Goal: Transaction & Acquisition: Download file/media

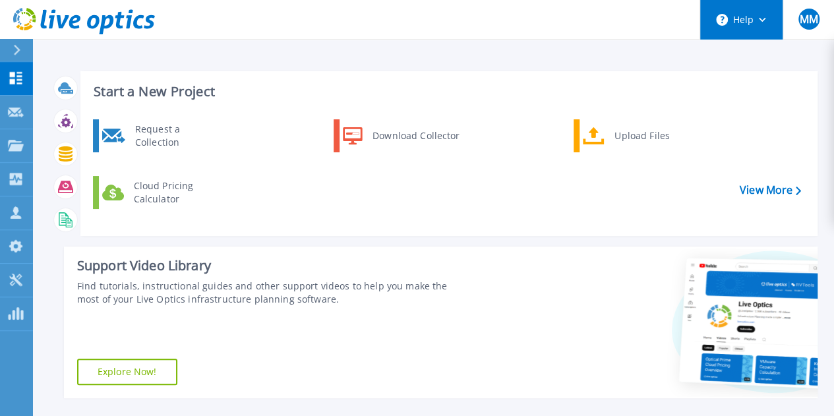
click at [758, 22] on button "Help" at bounding box center [741, 20] width 82 height 40
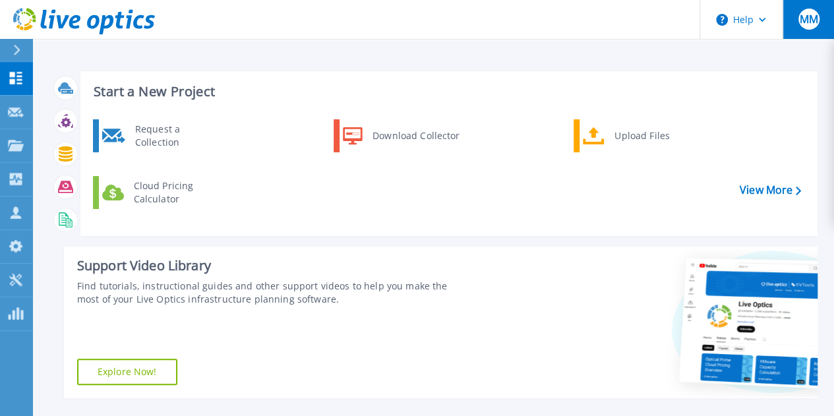
click at [810, 21] on span "MM" at bounding box center [808, 19] width 18 height 11
click at [617, 24] on header "Help MM Asociado de canal Mario Mogollón mario.mogollon@greencss.com GREEN SERV…" at bounding box center [417, 20] width 834 height 40
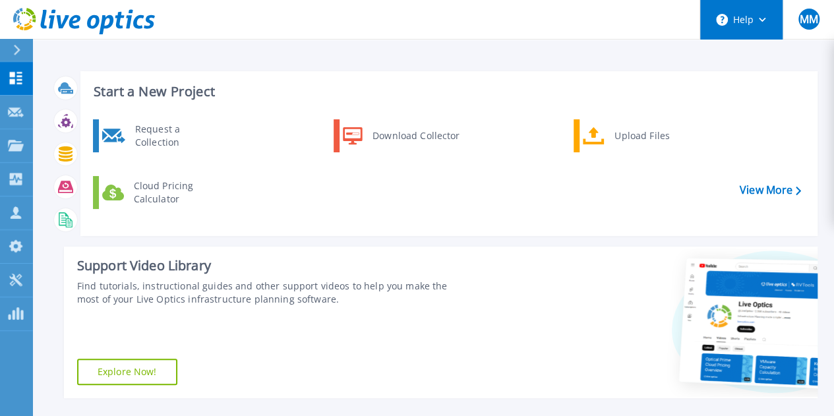
click at [723, 20] on circle at bounding box center [722, 20] width 12 height 12
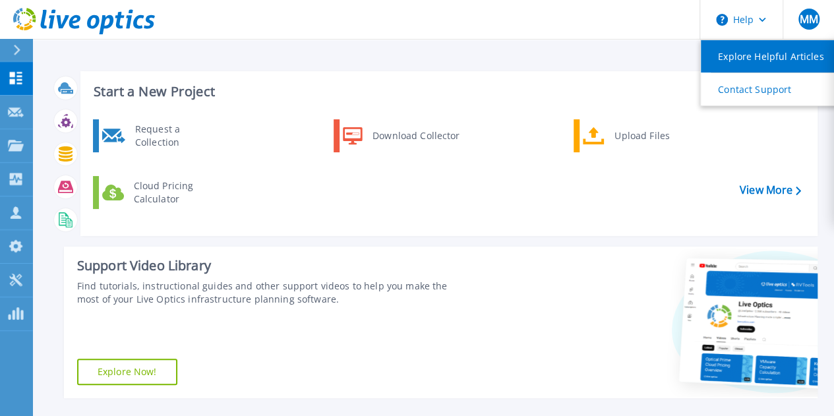
click at [754, 67] on link "Explore Helpful Articles" at bounding box center [774, 56] width 147 height 32
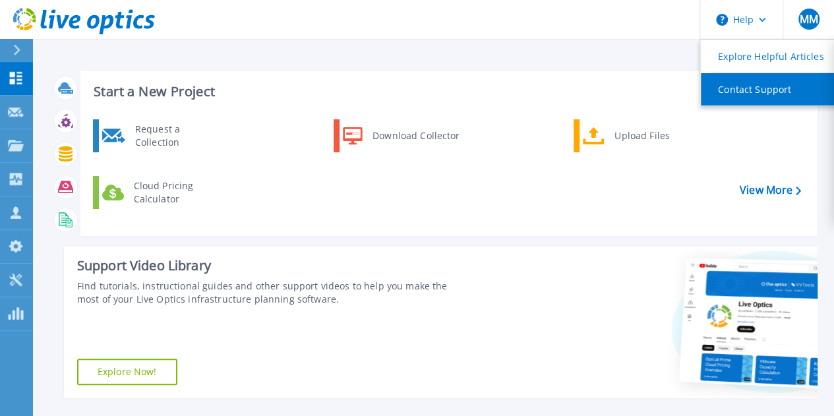
click at [769, 84] on link "Contact Support" at bounding box center [774, 89] width 147 height 32
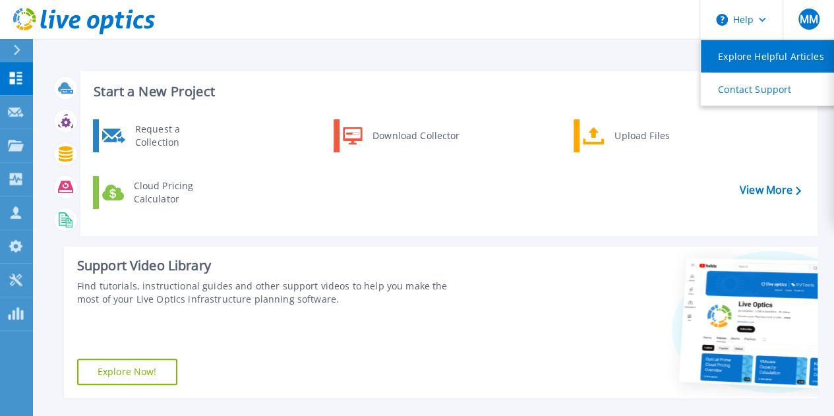
click at [765, 55] on link "Explore Helpful Articles" at bounding box center [774, 56] width 147 height 32
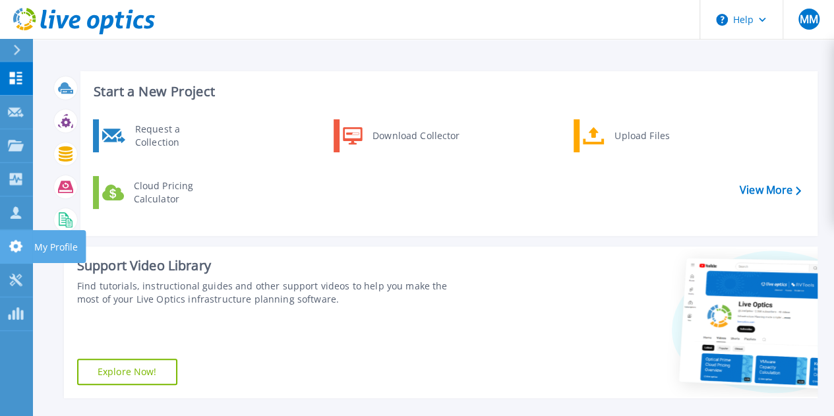
click at [26, 250] on link "My Profile My Profile" at bounding box center [16, 247] width 33 height 34
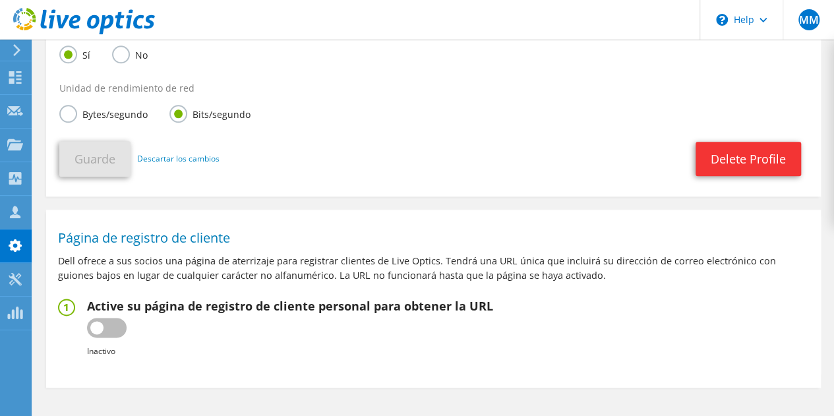
scroll to position [709, 0]
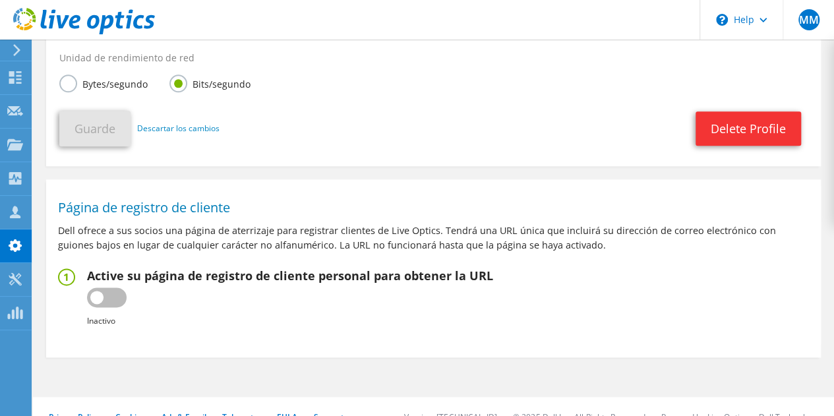
click at [18, 53] on use at bounding box center [16, 50] width 7 height 12
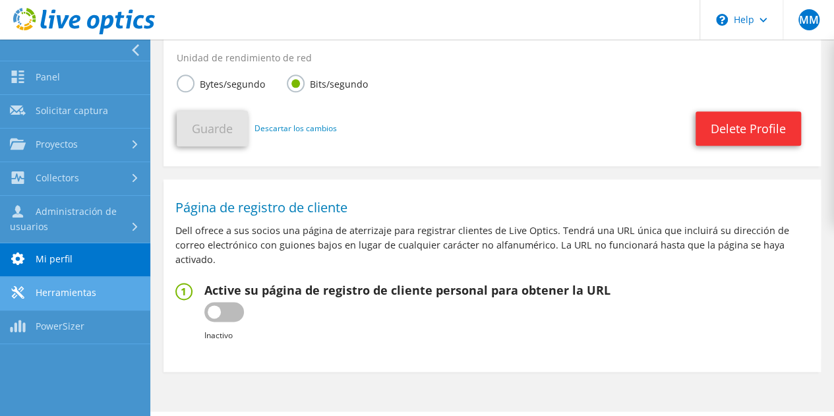
click at [71, 296] on link "Herramientas" at bounding box center [75, 294] width 150 height 34
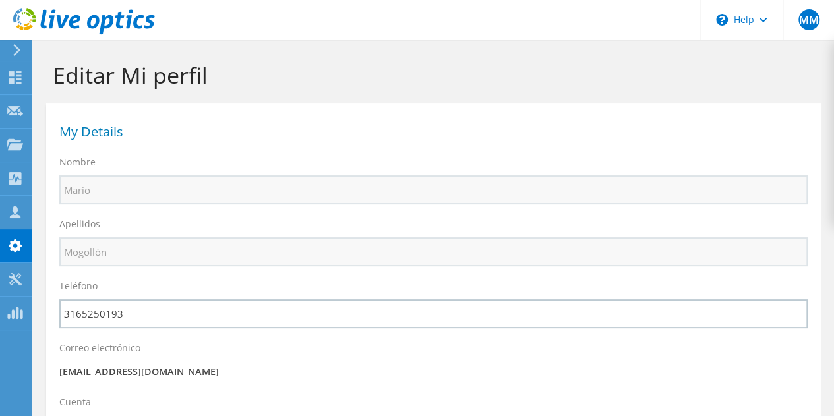
click at [764, 20] on use at bounding box center [763, 20] width 7 height 5
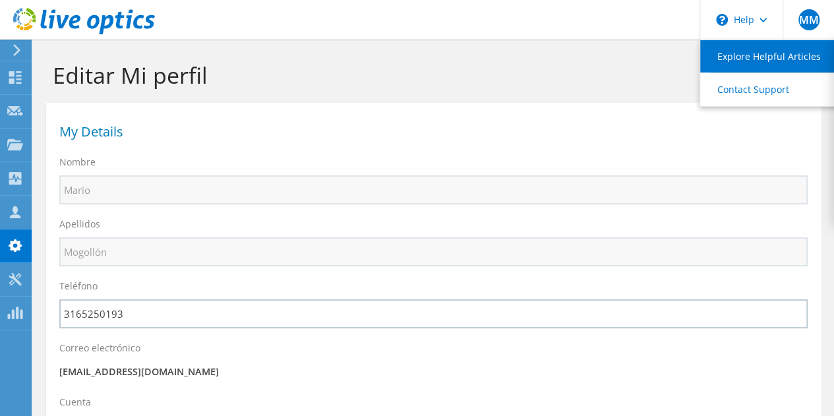
click at [751, 56] on link "Explore Helpful Articles" at bounding box center [773, 56] width 147 height 32
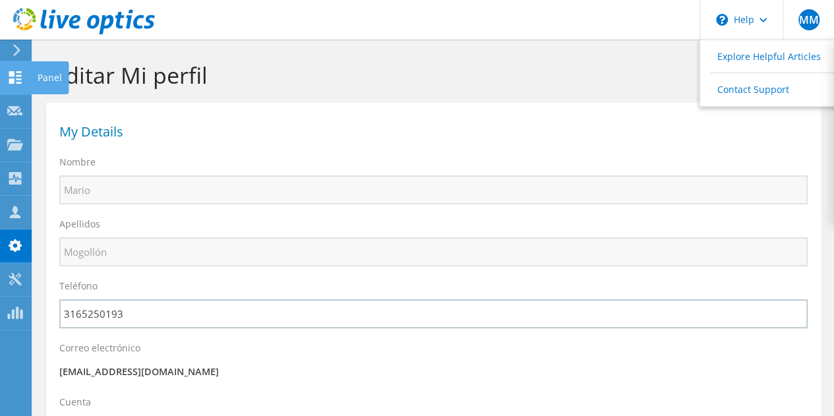
click at [16, 85] on div at bounding box center [15, 79] width 16 height 15
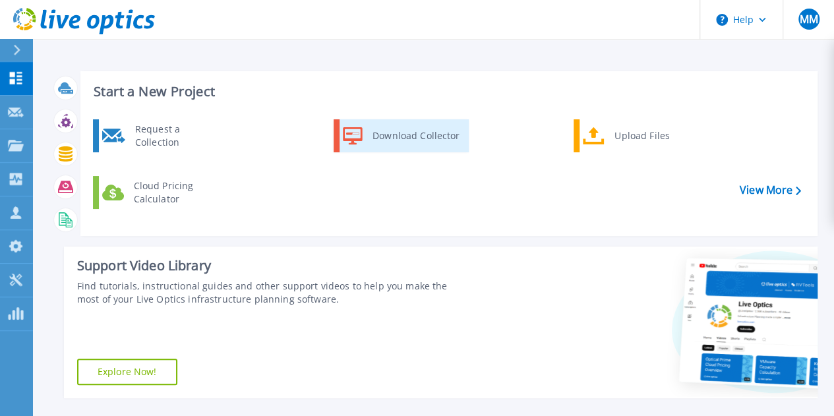
click at [381, 135] on div "Download Collector" at bounding box center [416, 136] width 100 height 26
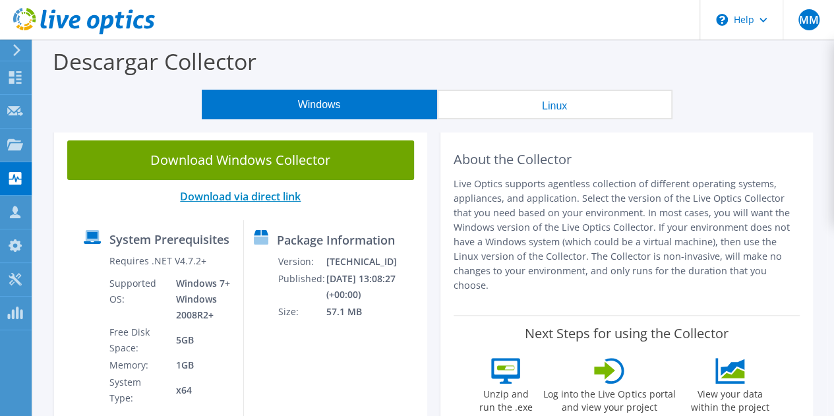
click at [265, 199] on link "Download via direct link" at bounding box center [240, 196] width 121 height 15
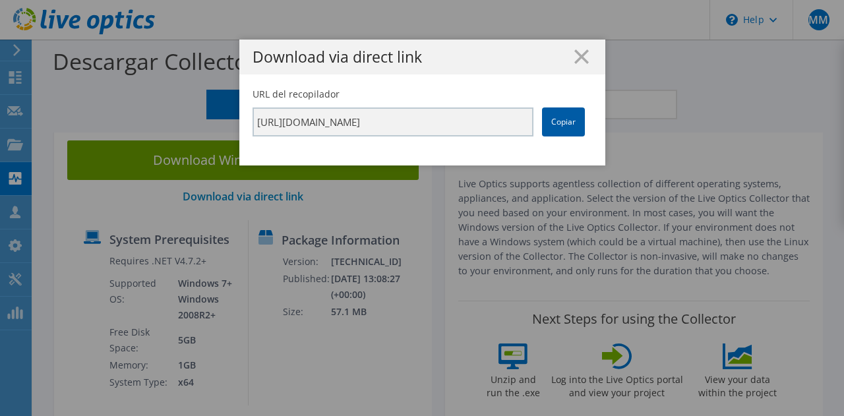
click at [562, 127] on link "Copiar" at bounding box center [563, 121] width 43 height 29
click at [574, 57] on icon at bounding box center [581, 56] width 15 height 15
